Goal: Task Accomplishment & Management: Manage account settings

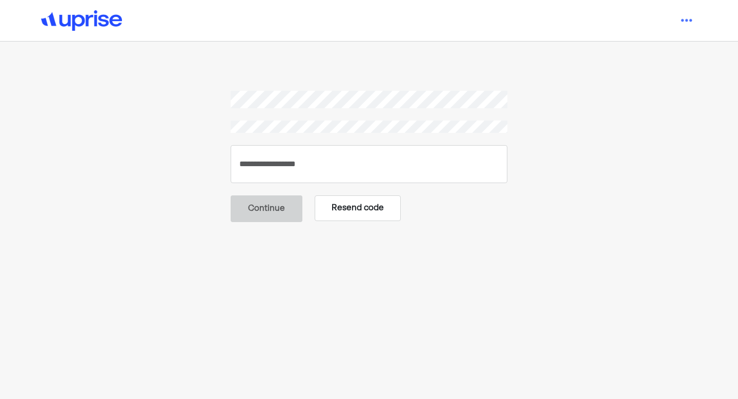
click at [355, 203] on button "Resend code" at bounding box center [358, 208] width 86 height 26
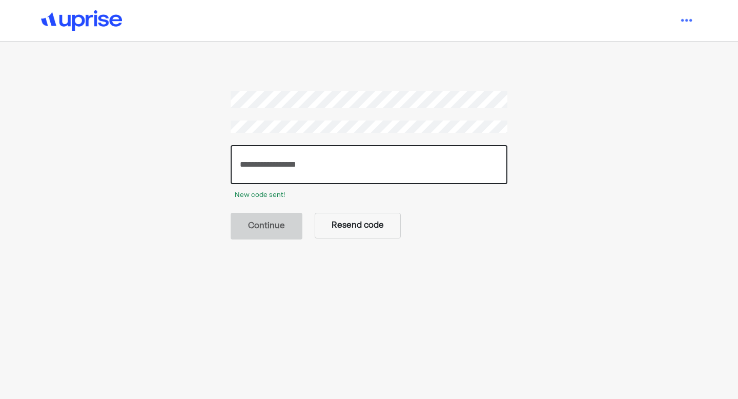
click at [286, 163] on input "number" at bounding box center [369, 164] width 277 height 39
paste input "******"
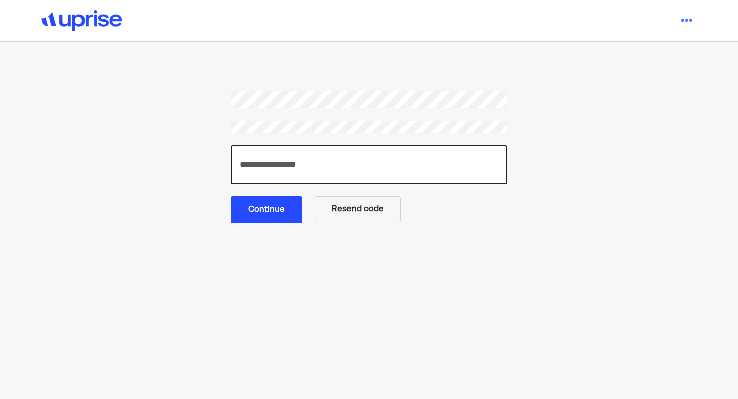
type input "******"
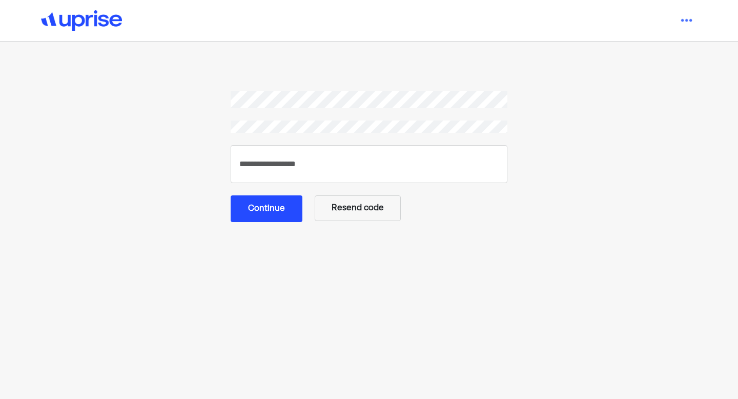
click at [272, 209] on button "Continue" at bounding box center [267, 208] width 72 height 27
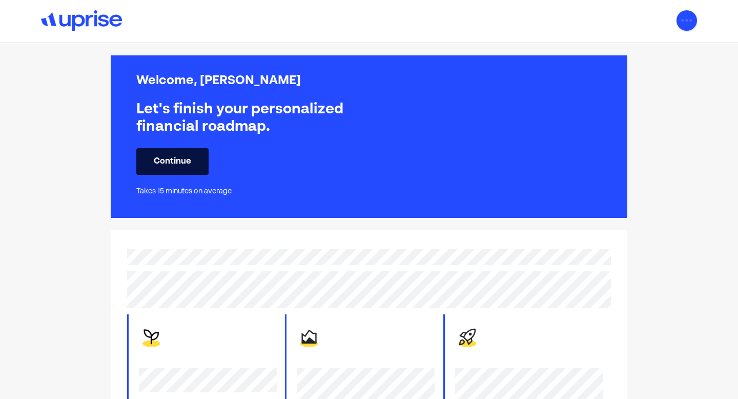
click at [687, 19] on img at bounding box center [686, 20] width 20 height 20
click at [663, 64] on div "Settings" at bounding box center [673, 63] width 33 height 12
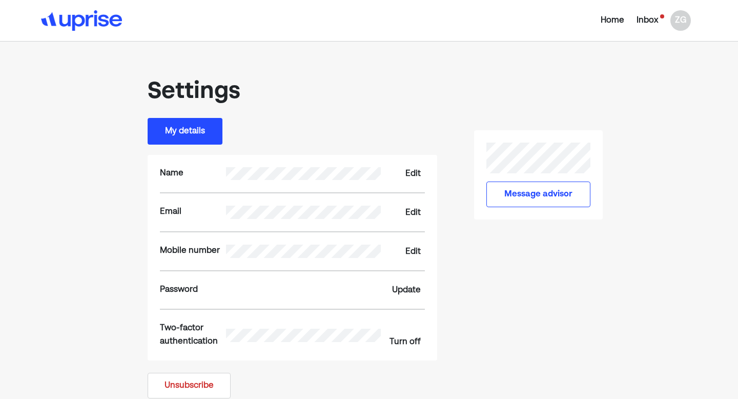
scroll to position [48, 0]
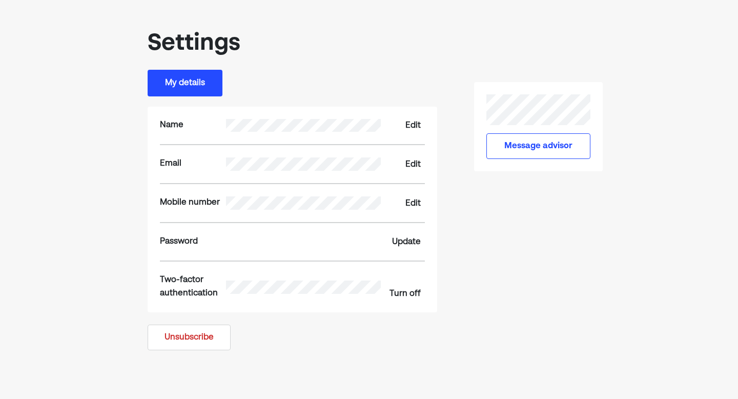
click at [212, 338] on button "Unsubscribe" at bounding box center [189, 337] width 83 height 26
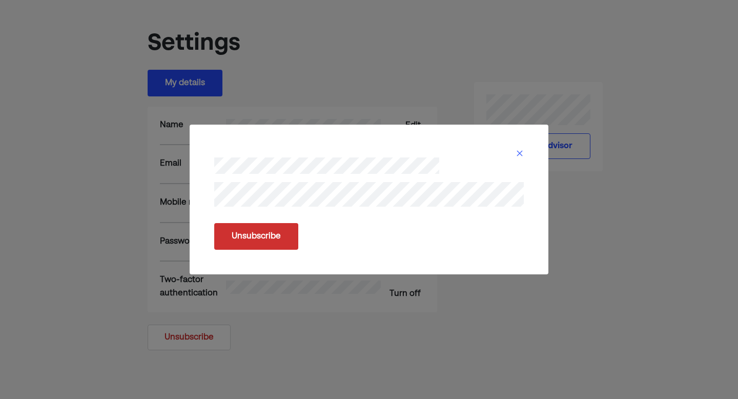
click at [271, 233] on button "Unsubscribe" at bounding box center [256, 236] width 84 height 27
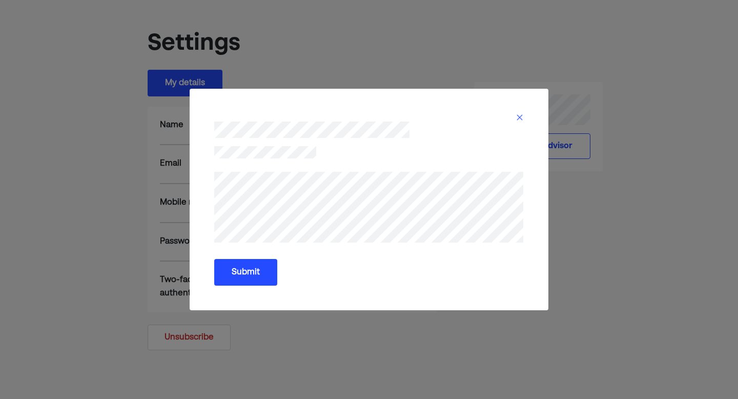
click at [252, 270] on button "Submit" at bounding box center [245, 272] width 63 height 27
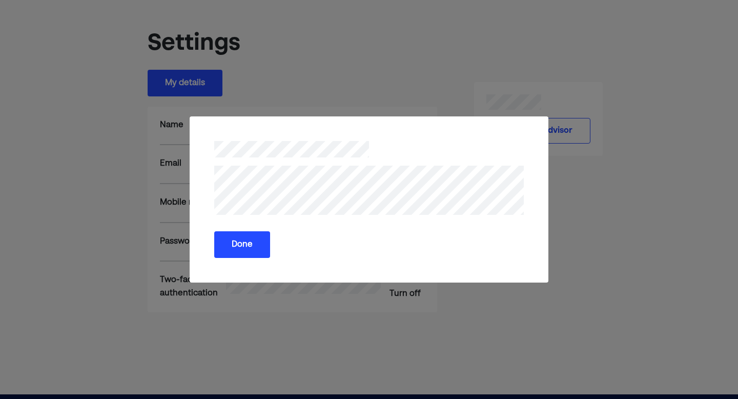
click at [245, 235] on button "Done" at bounding box center [242, 244] width 56 height 27
